Goal: Transaction & Acquisition: Purchase product/service

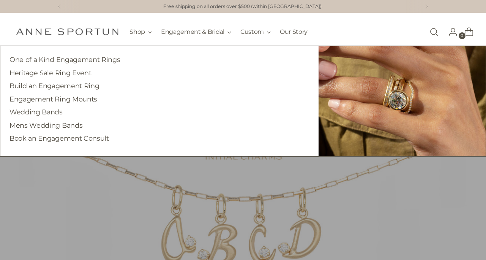
click at [52, 110] on link "Wedding Bands" at bounding box center [36, 112] width 53 height 8
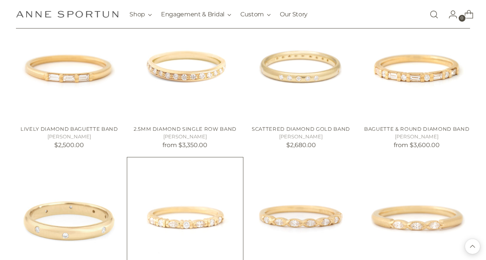
scroll to position [642, 0]
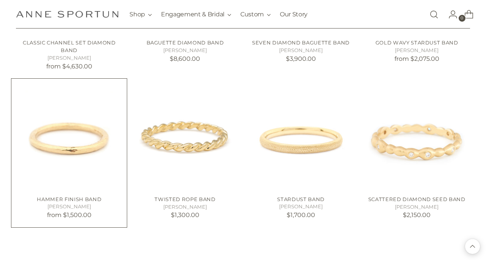
scroll to position [1024, 0]
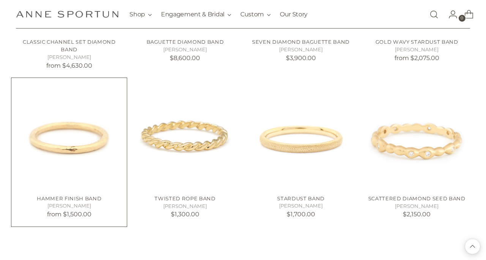
click at [0, 0] on img "Hammer Finish Band" at bounding box center [0, 0] width 0 height 0
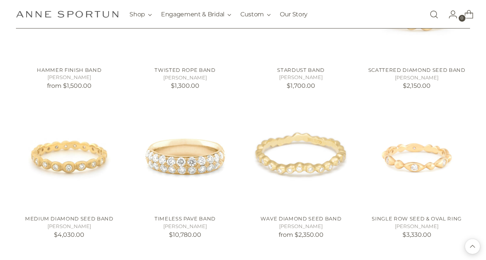
scroll to position [1153, 0]
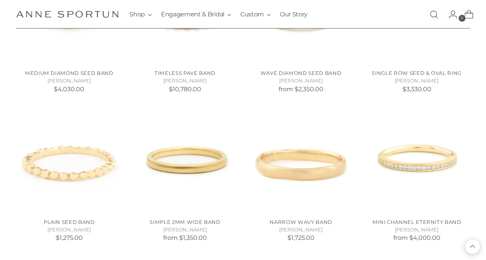
scroll to position [1298, 0]
click at [187, 219] on link "Simple 2mm Wide Band" at bounding box center [185, 222] width 71 height 6
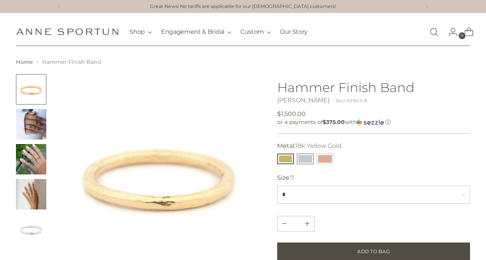
click at [304, 160] on button "14k White Gold" at bounding box center [305, 159] width 17 height 11
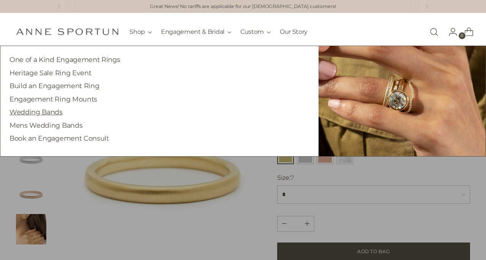
click at [47, 112] on link "Wedding Bands" at bounding box center [36, 112] width 53 height 8
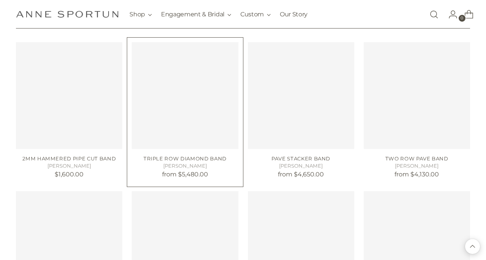
scroll to position [1514, 0]
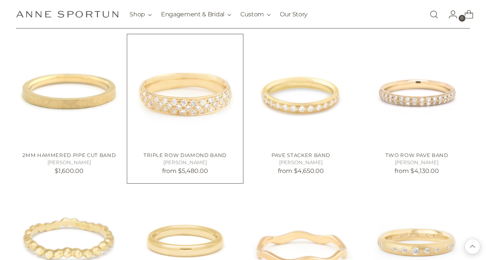
click at [186, 152] on link "Triple Row Diamond Band" at bounding box center [185, 155] width 83 height 6
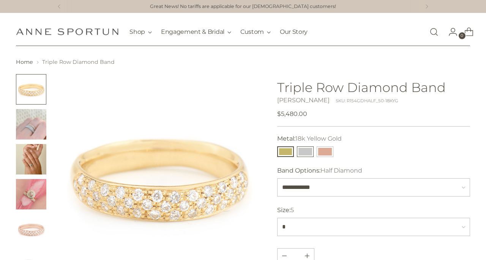
click at [306, 149] on button "14k White Gold" at bounding box center [305, 151] width 17 height 11
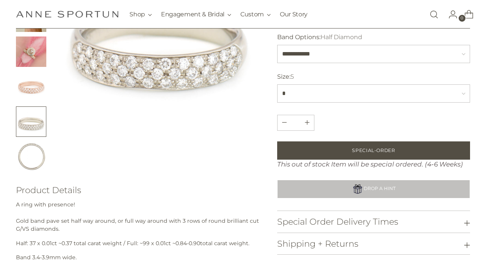
scroll to position [139, 0]
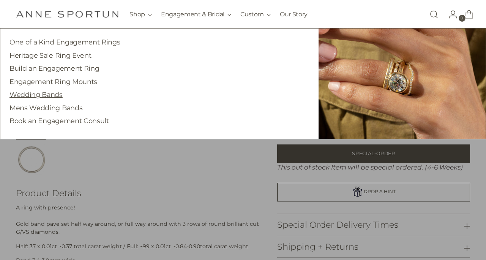
click at [49, 90] on link "Wedding Bands" at bounding box center [36, 94] width 53 height 8
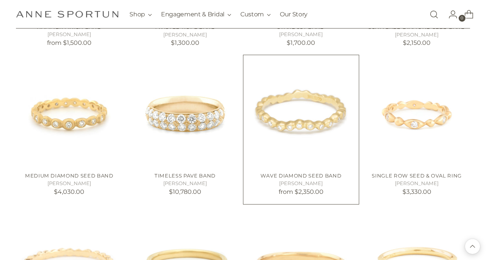
scroll to position [1196, 0]
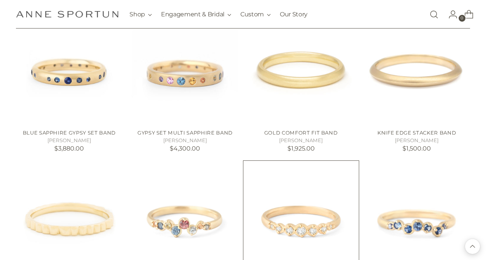
scroll to position [1835, 0]
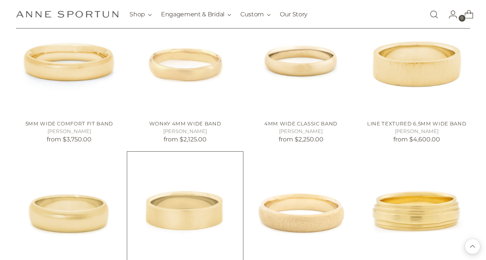
scroll to position [2449, 0]
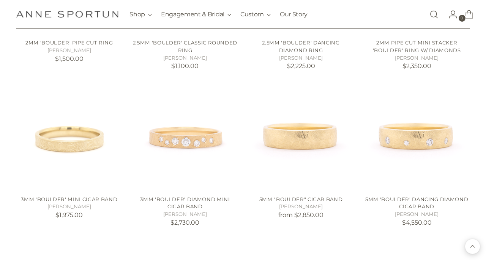
scroll to position [2989, 0]
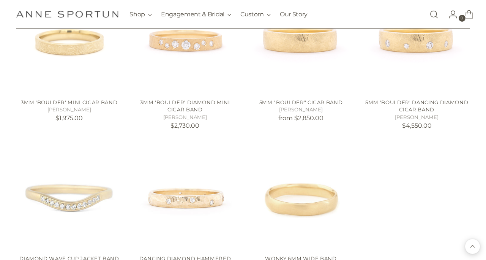
scroll to position [3086, 0]
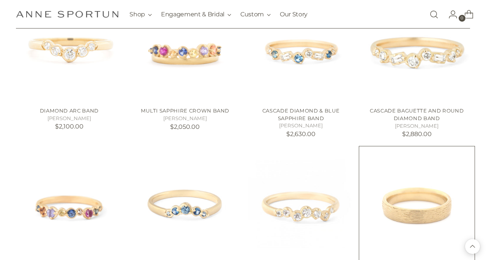
scroll to position [2136, 0]
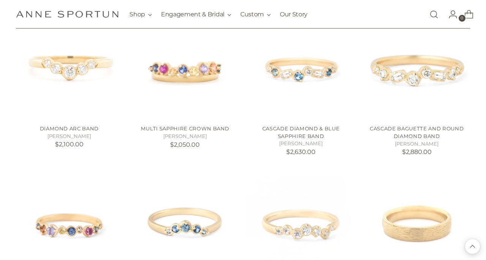
click at [434, 14] on link "Open search modal" at bounding box center [434, 14] width 15 height 15
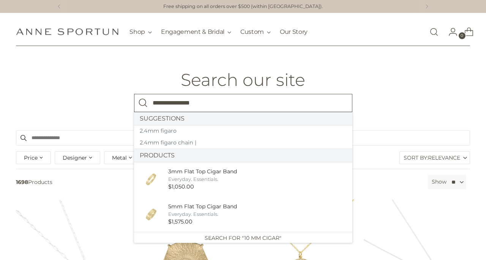
type input "**********"
click at [143, 103] on button "Search" at bounding box center [143, 103] width 18 height 18
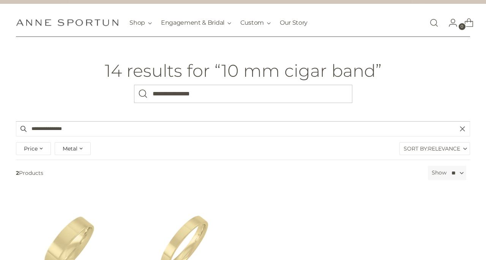
scroll to position [8, 0]
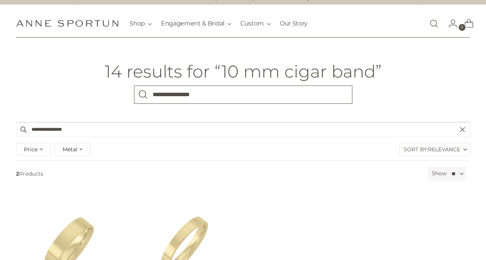
click at [175, 94] on input "**********" at bounding box center [243, 95] width 219 height 18
type input "**********"
click at [143, 94] on button "Search" at bounding box center [143, 95] width 18 height 18
